Goal: Task Accomplishment & Management: Use online tool/utility

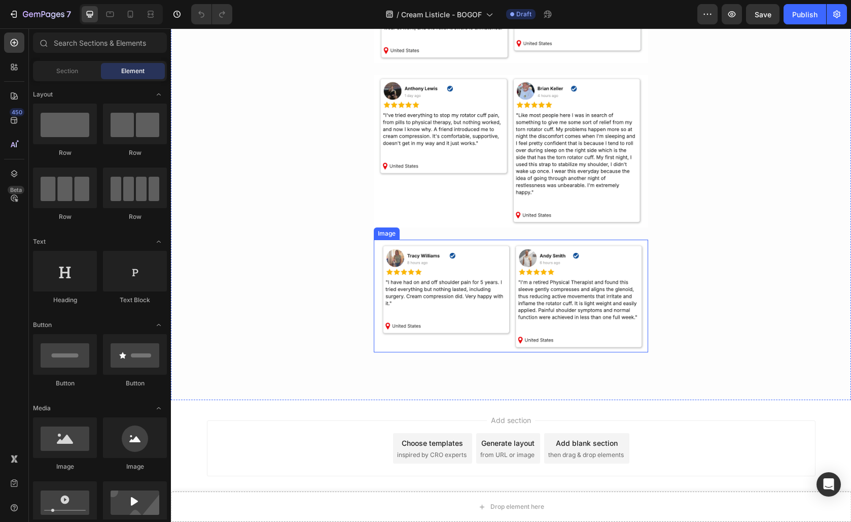
scroll to position [1785, 0]
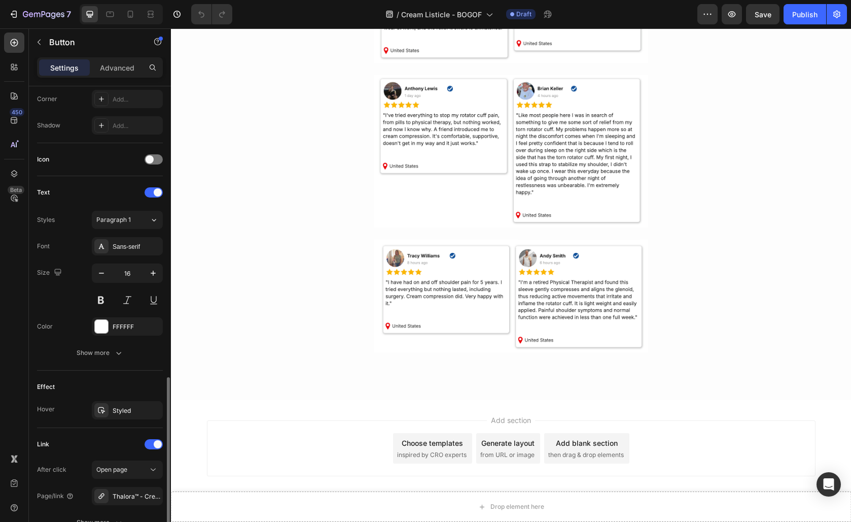
scroll to position [343, 0]
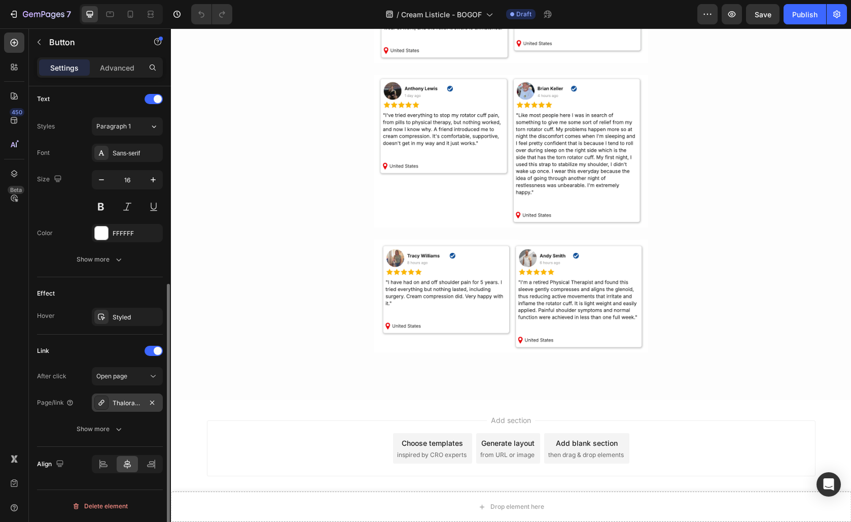
click at [134, 406] on div "Thalora™ - Cream Compression Sleeve" at bounding box center [127, 402] width 29 height 9
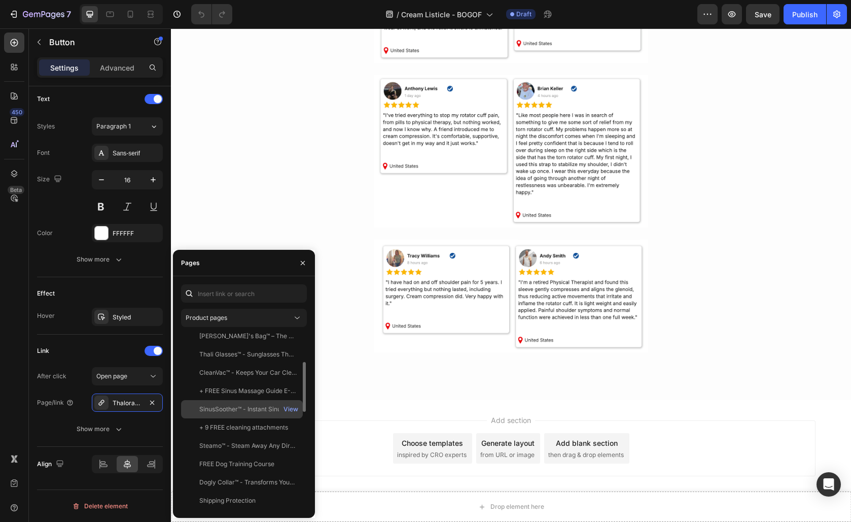
scroll to position [0, 0]
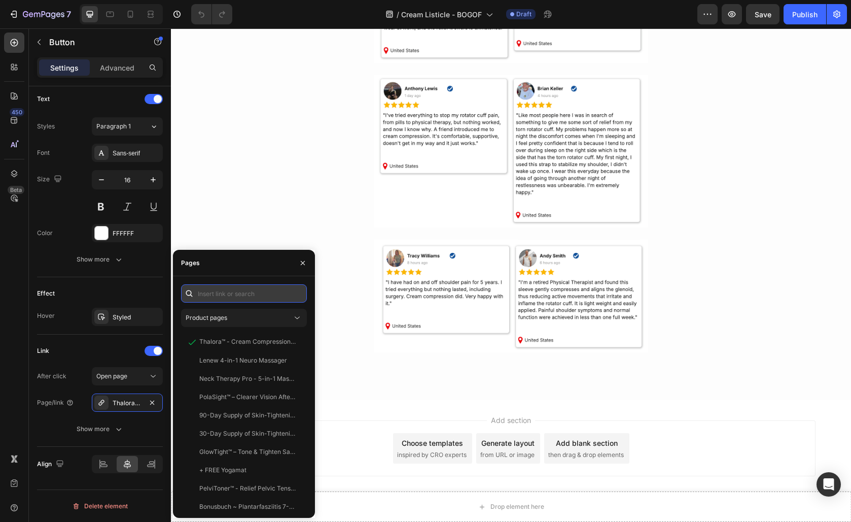
click at [245, 295] on input "text" at bounding box center [244, 293] width 126 height 18
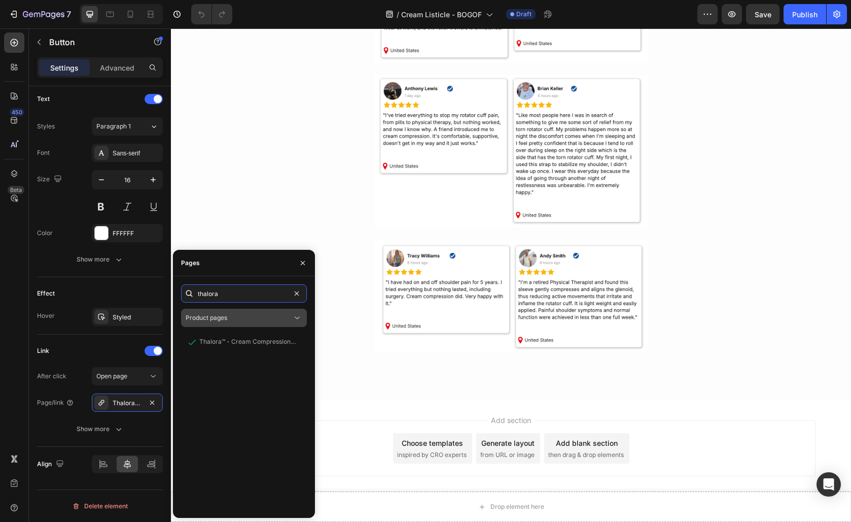
type input "thalora"
click at [256, 316] on div "Product pages" at bounding box center [239, 317] width 107 height 9
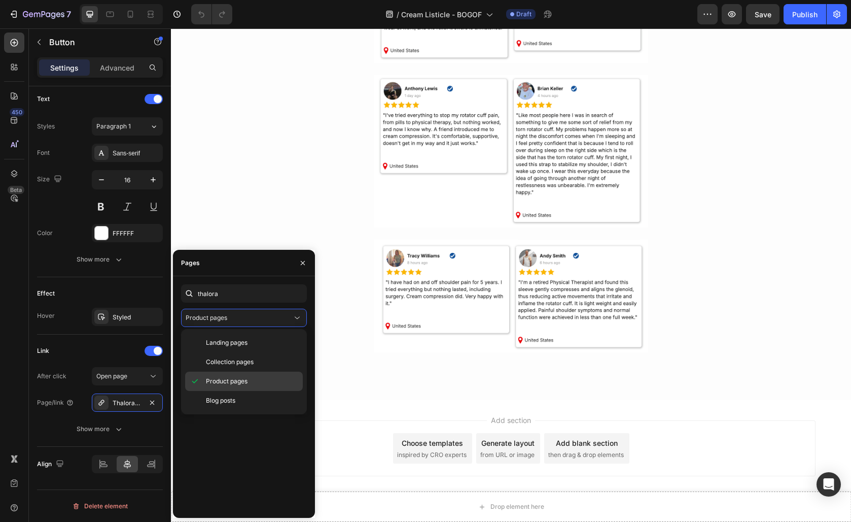
click at [248, 380] on span "Product pages" at bounding box center [227, 380] width 42 height 9
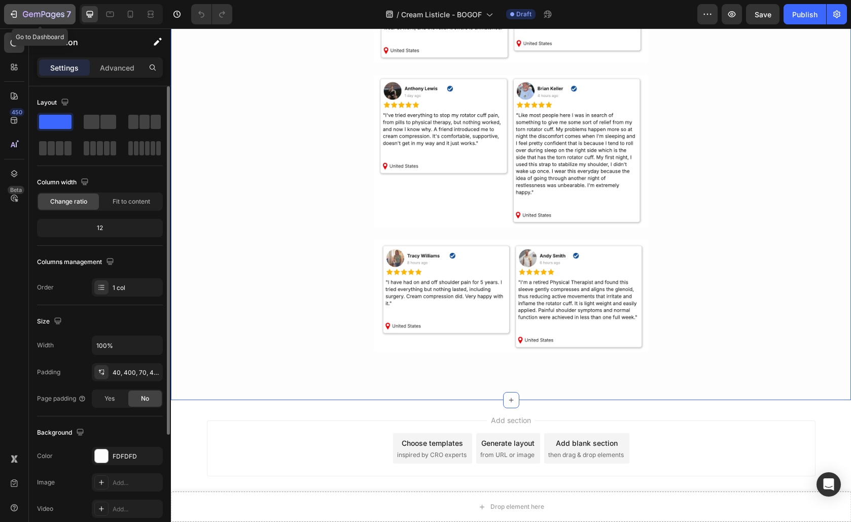
click at [13, 10] on icon "button" at bounding box center [14, 14] width 10 height 10
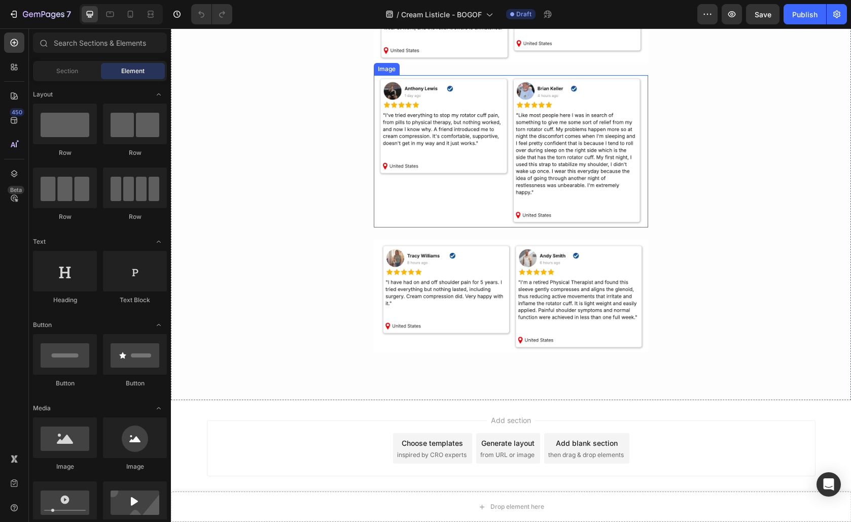
scroll to position [1897, 0]
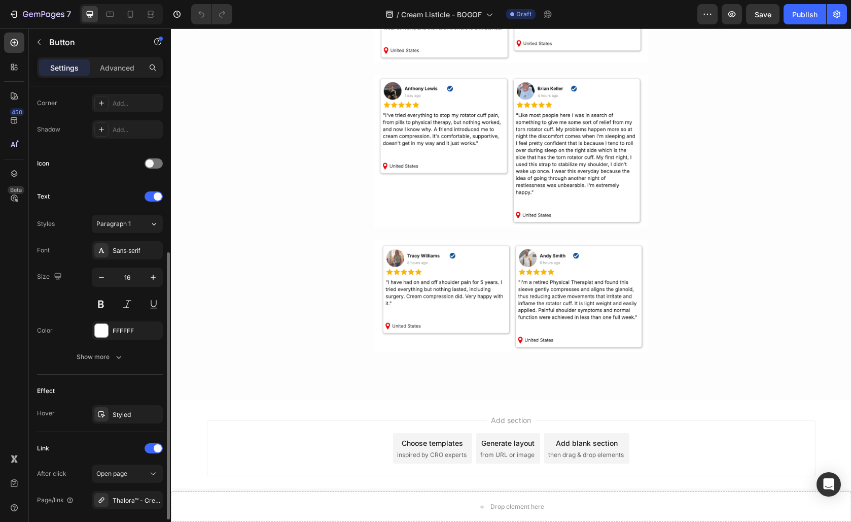
scroll to position [343, 0]
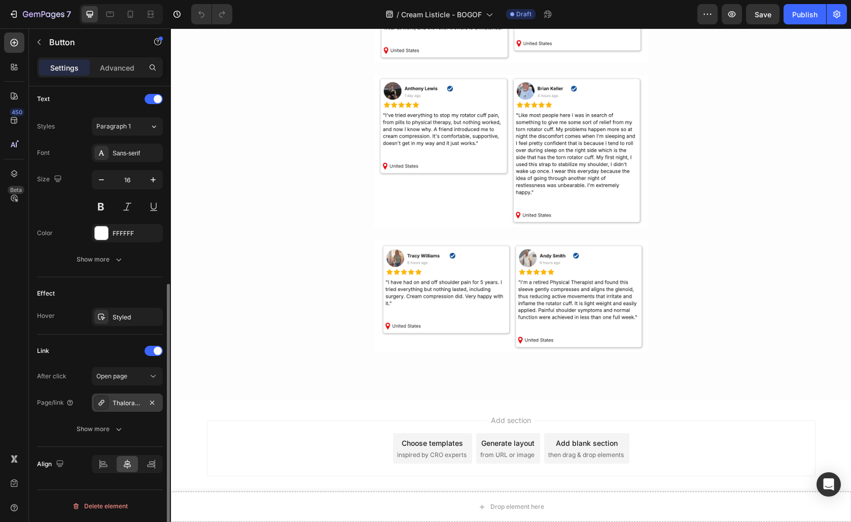
click at [136, 397] on div "Thalora™ - Cream Compression Sleeve" at bounding box center [127, 402] width 71 height 18
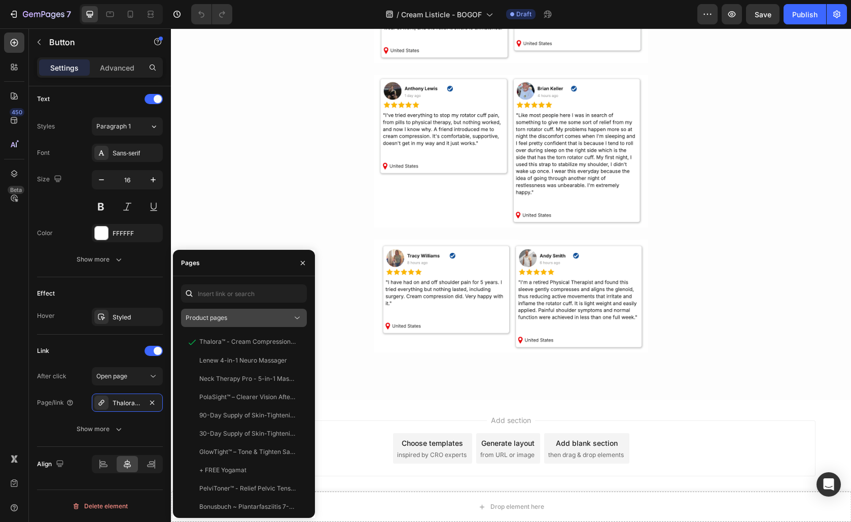
click at [228, 319] on div "Product pages" at bounding box center [239, 317] width 107 height 9
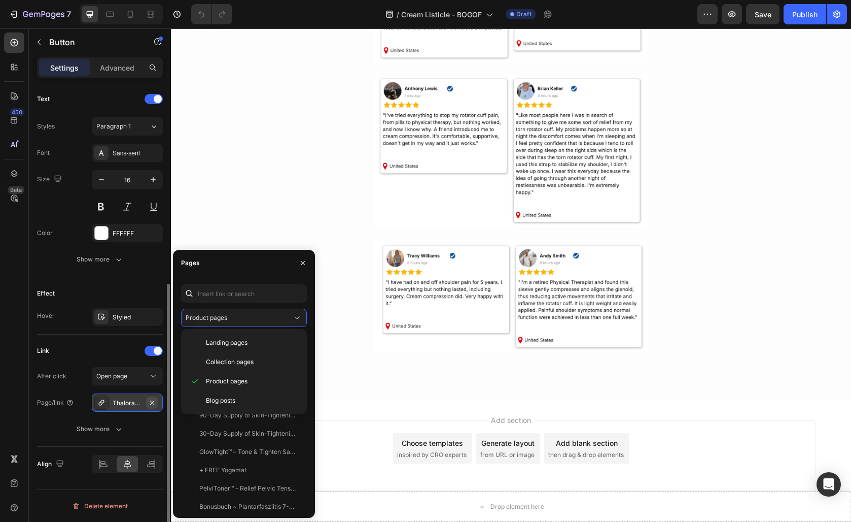
click at [152, 400] on icon "button" at bounding box center [152, 402] width 8 height 8
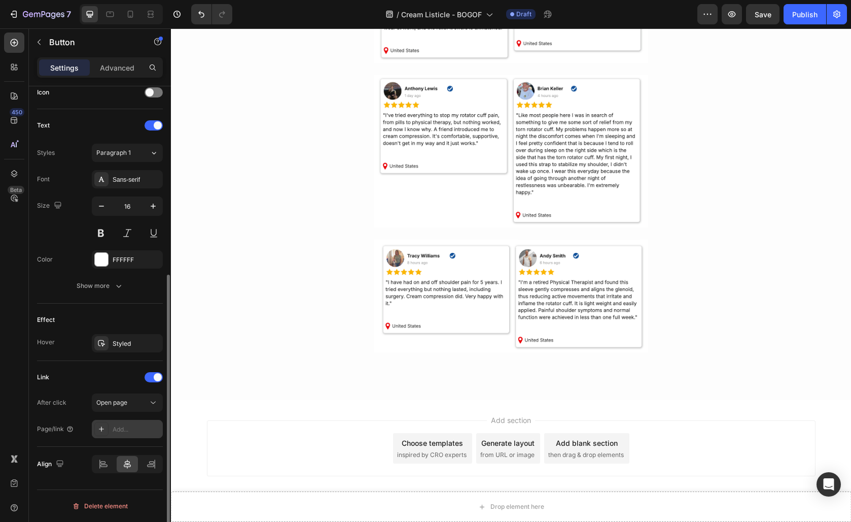
scroll to position [316, 0]
click at [123, 427] on div "Add..." at bounding box center [137, 429] width 48 height 9
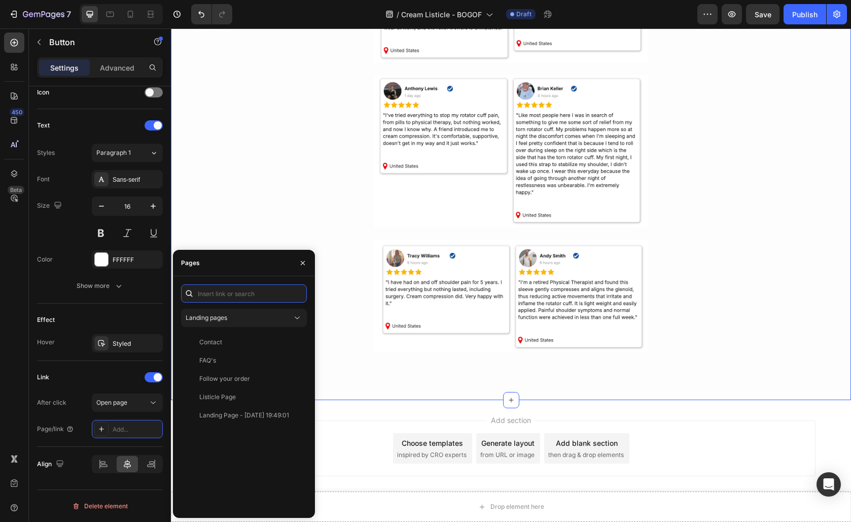
paste input "[URL][DOMAIN_NAME]"
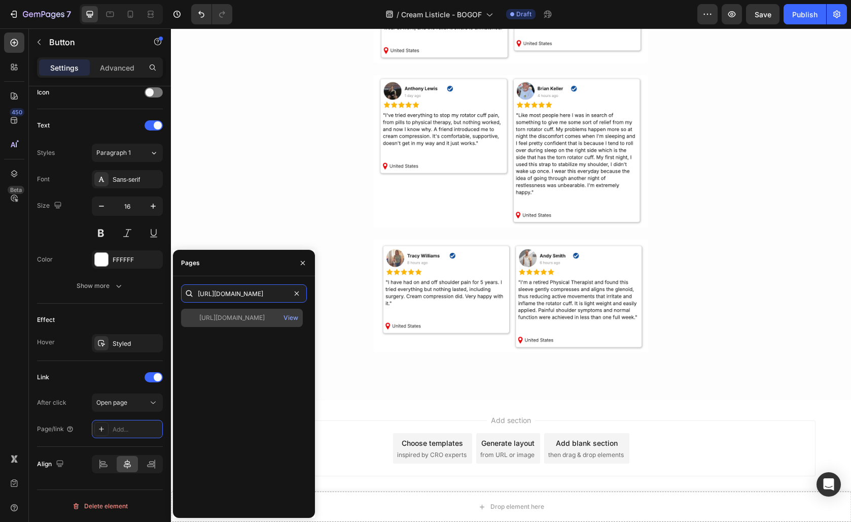
type input "[URL][DOMAIN_NAME]"
click at [263, 320] on div "[URL][DOMAIN_NAME]" at bounding box center [231, 317] width 65 height 9
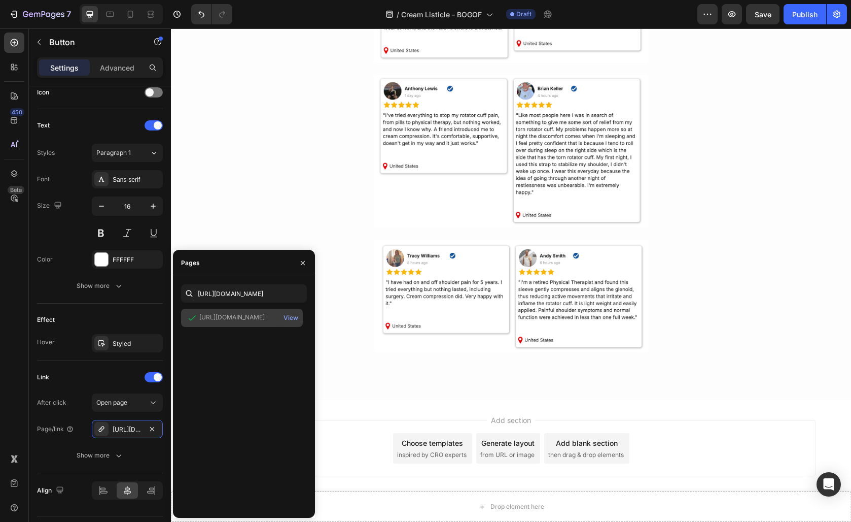
click at [282, 319] on div "View" at bounding box center [291, 318] width 24 height 18
click at [287, 318] on div "View" at bounding box center [291, 317] width 15 height 9
click at [303, 263] on icon "button" at bounding box center [303, 263] width 8 height 8
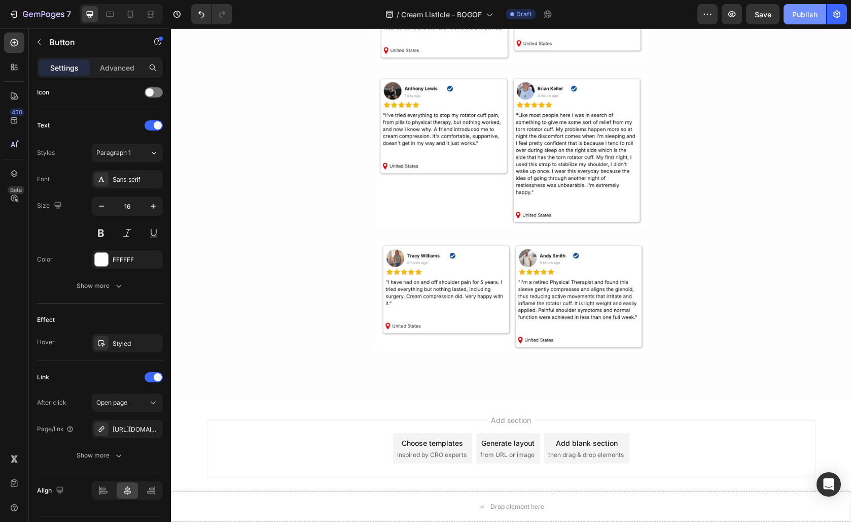
click at [813, 9] on div "Publish" at bounding box center [805, 14] width 25 height 11
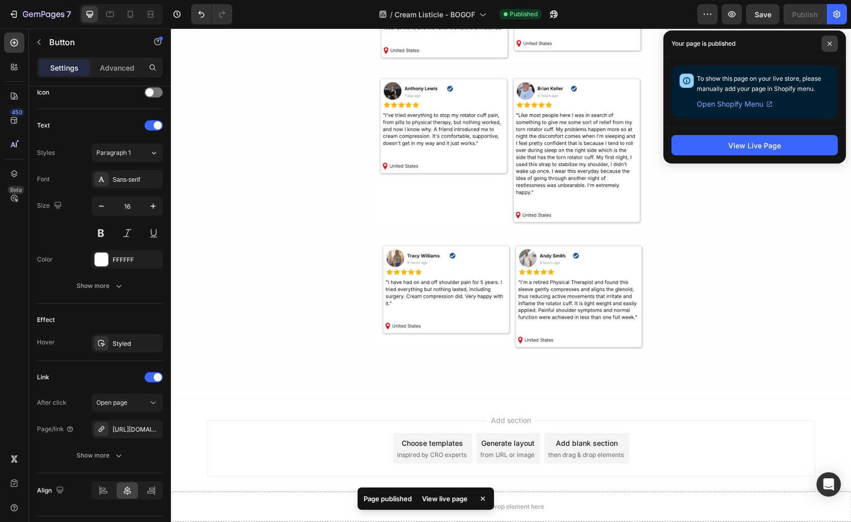
click at [835, 42] on span at bounding box center [830, 44] width 16 height 16
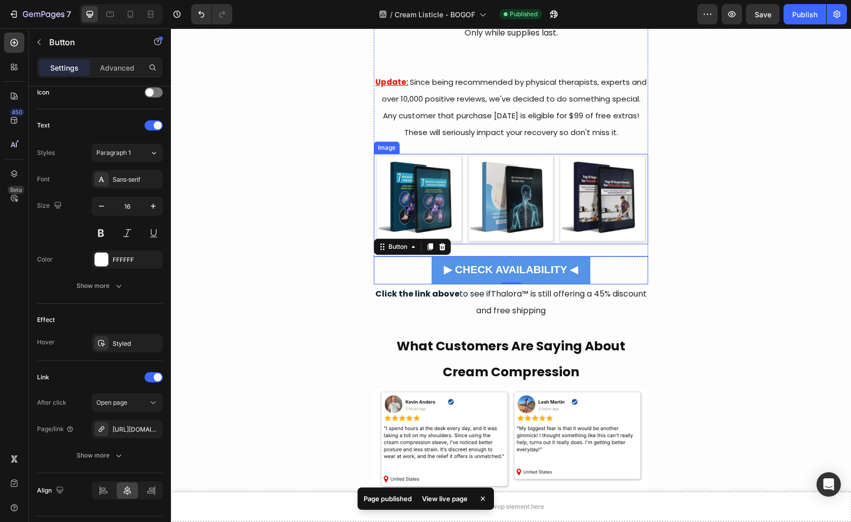
scroll to position [267, 0]
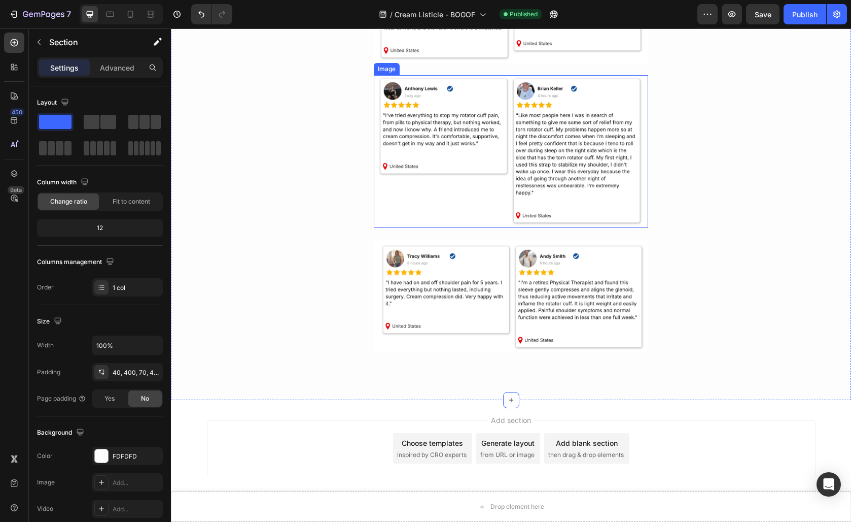
scroll to position [2355, 0]
click at [802, 18] on div "Publish" at bounding box center [805, 14] width 25 height 11
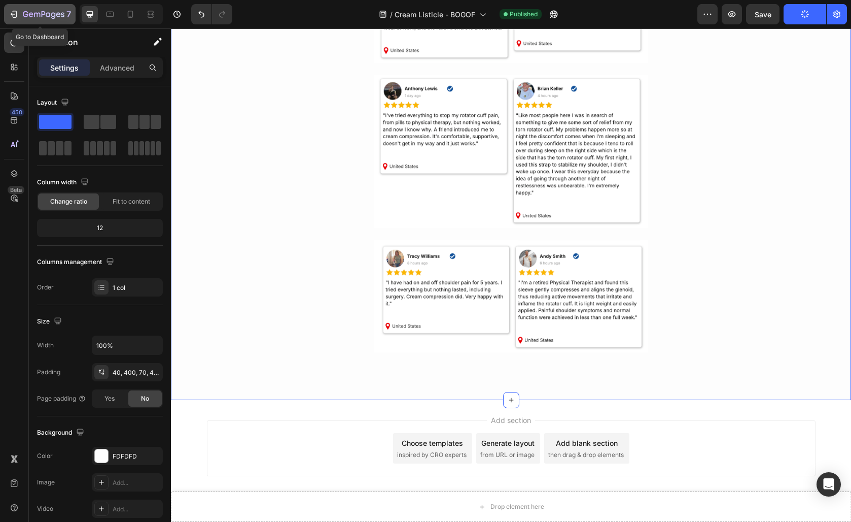
click at [17, 16] on icon "button" at bounding box center [14, 14] width 10 height 10
